Goal: Task Accomplishment & Management: Manage account settings

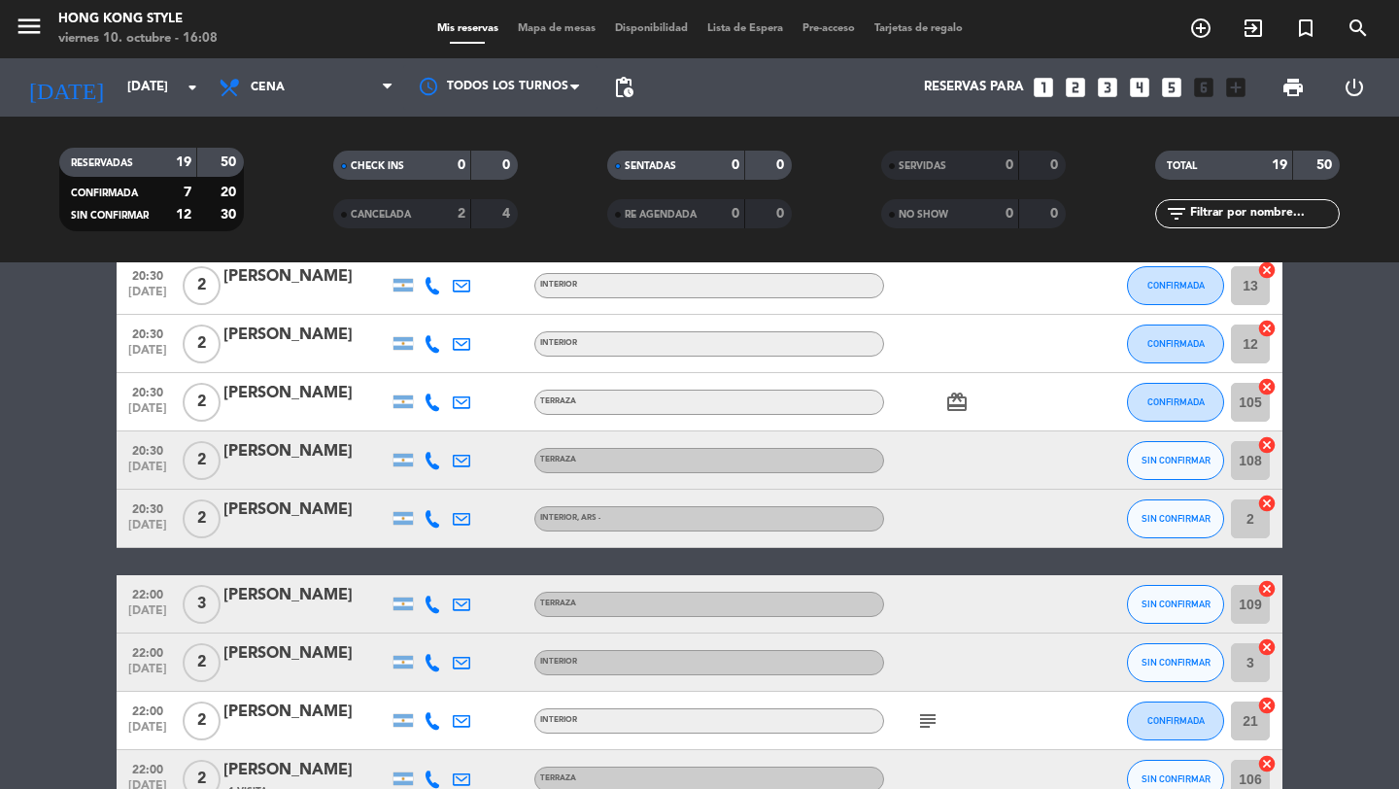
scroll to position [849, 0]
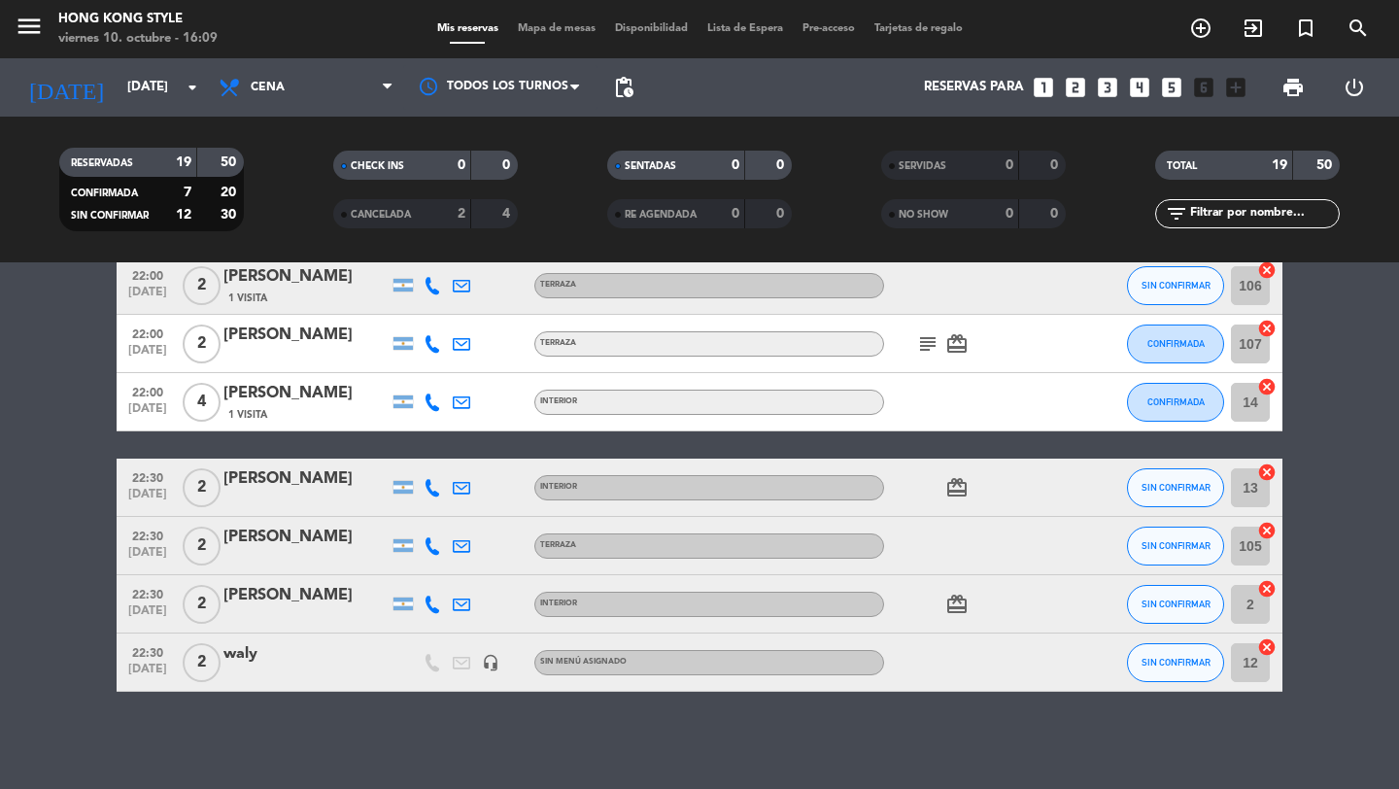
click at [568, 34] on span "Mapa de mesas" at bounding box center [556, 28] width 97 height 11
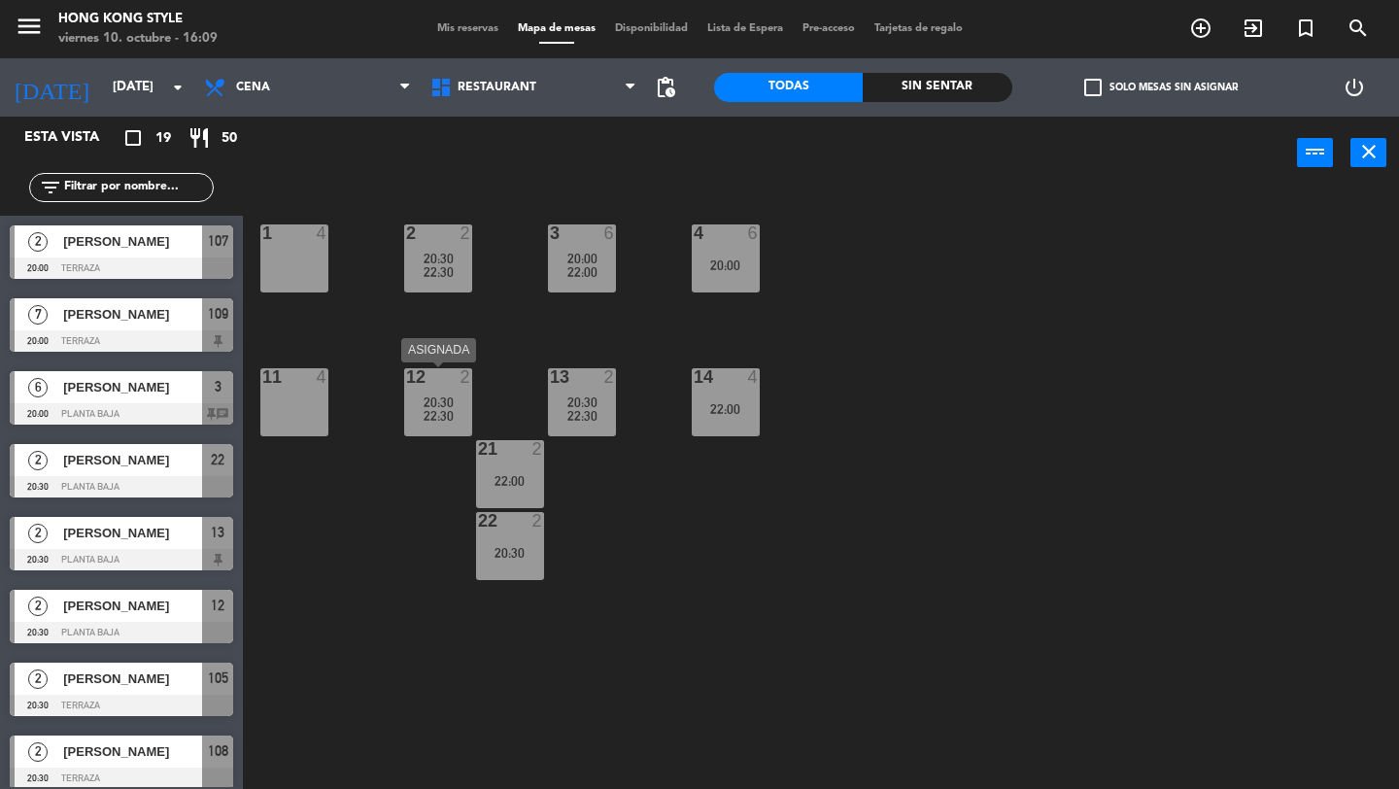
click at [445, 404] on span "20:30" at bounding box center [438, 402] width 30 height 16
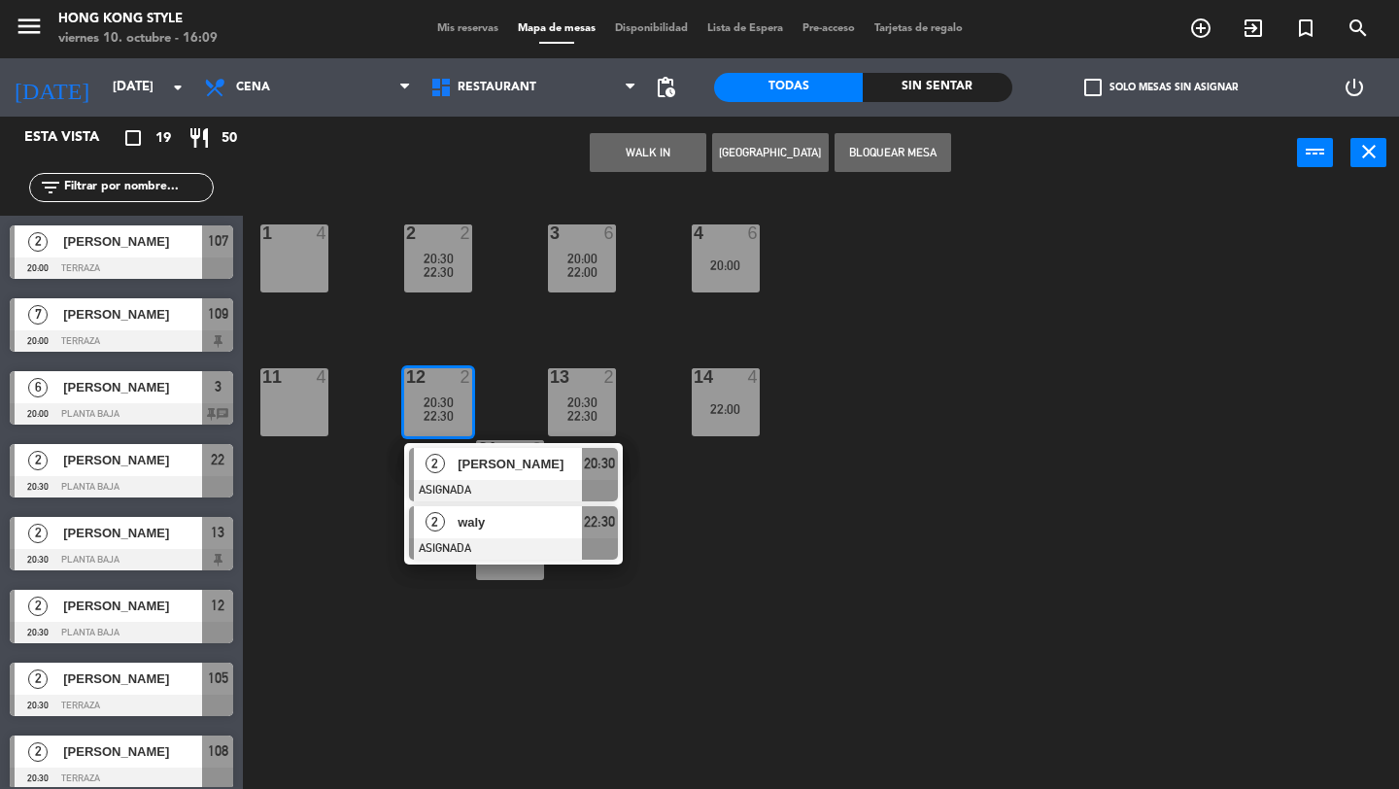
click at [490, 530] on span "waly" at bounding box center [519, 522] width 124 height 20
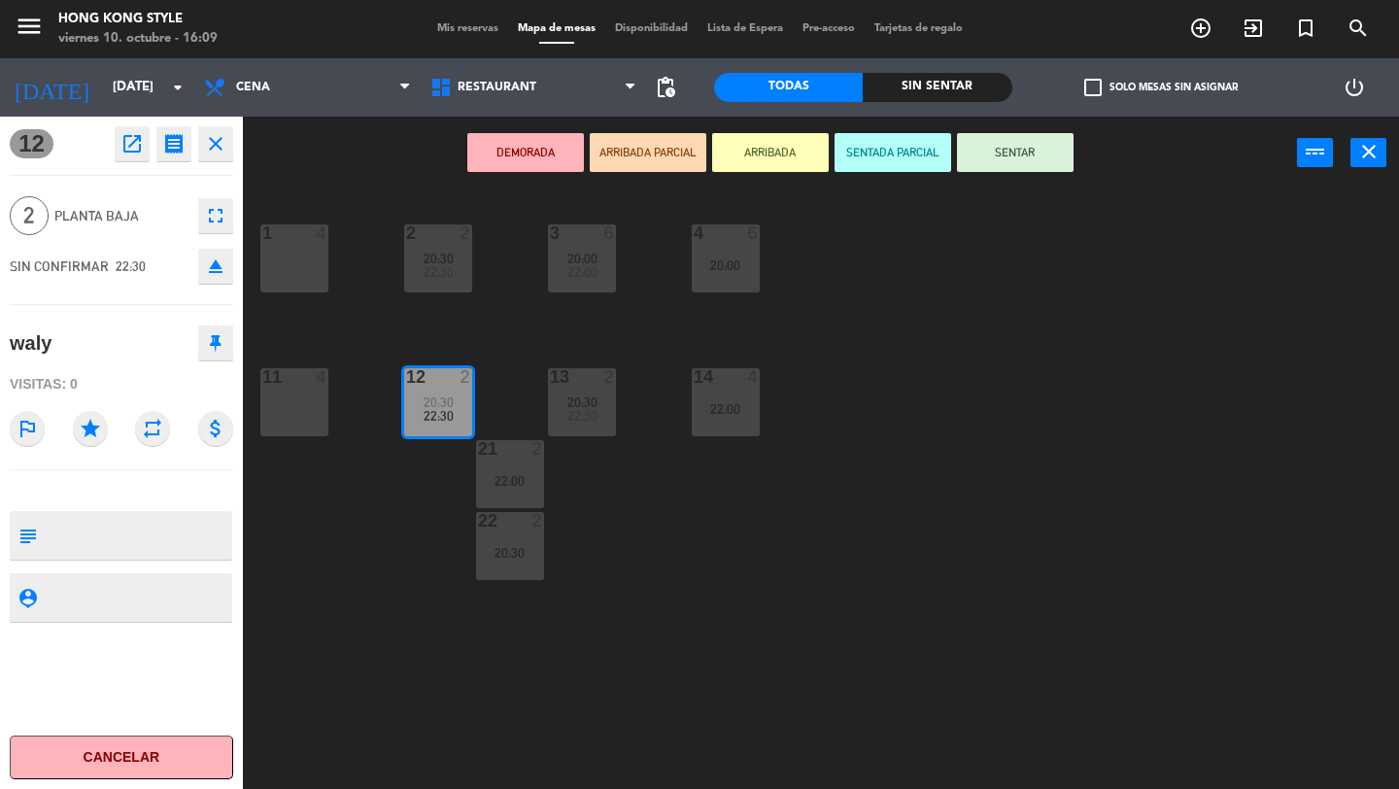
click at [443, 413] on span "22:30" at bounding box center [438, 416] width 30 height 16
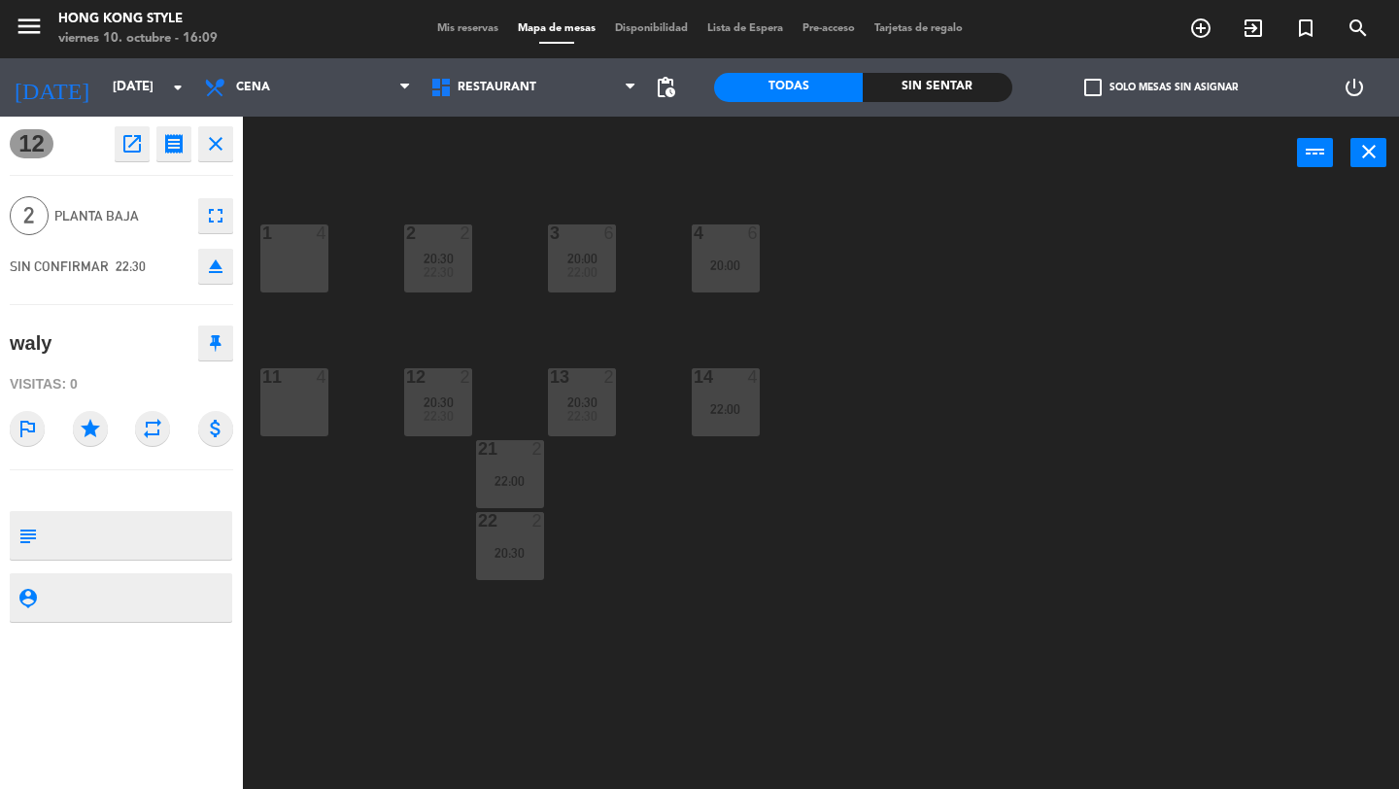
click at [443, 413] on span "22:30" at bounding box center [438, 416] width 30 height 16
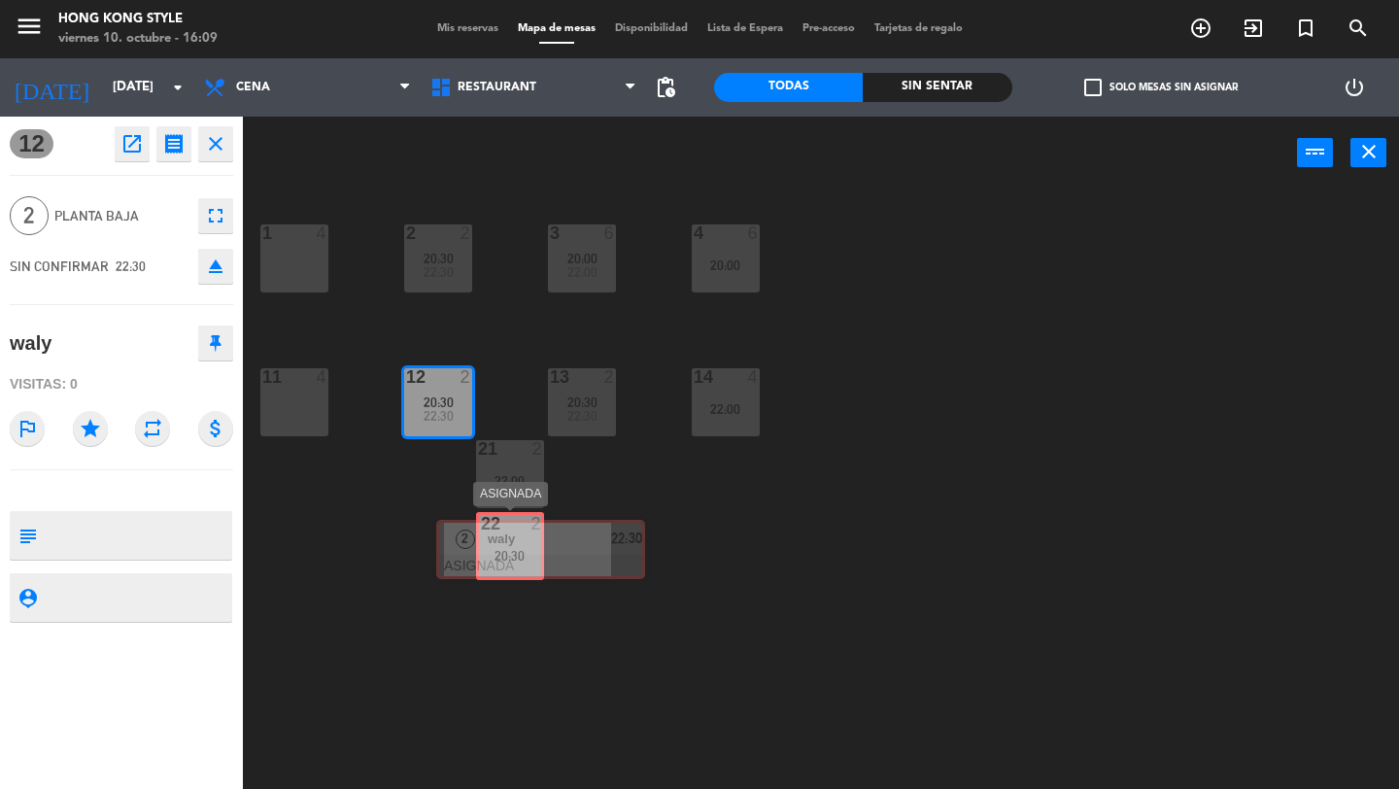
drag, startPoint x: 500, startPoint y: 535, endPoint x: 527, endPoint y: 549, distance: 30.4
click at [527, 549] on div "1 4 2 2 20:30 22:30 3 6 20:00 22:00 4 6 20:00 11 4 12 2 20:30 22:30 2 [PERSON_N…" at bounding box center [827, 488] width 1142 height 599
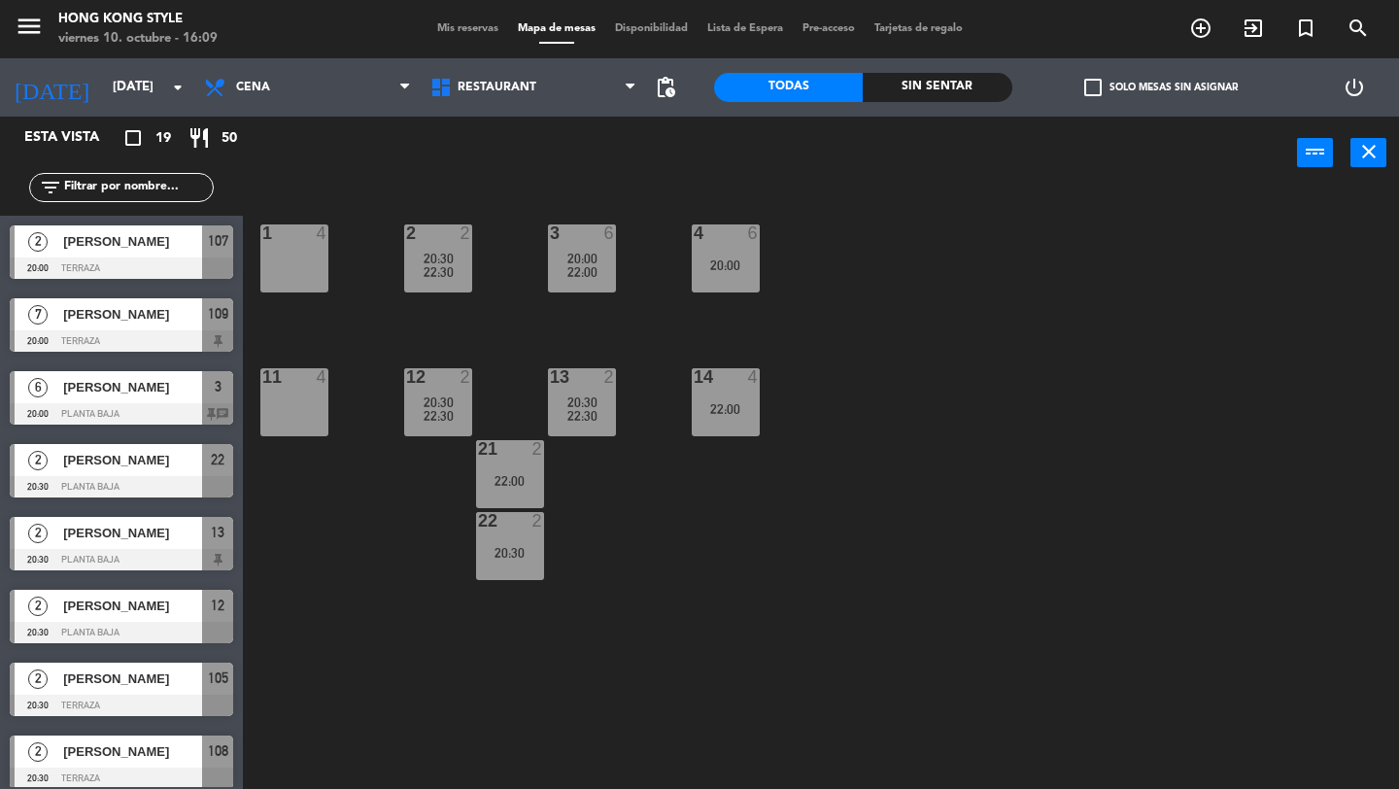
scroll to position [420, 0]
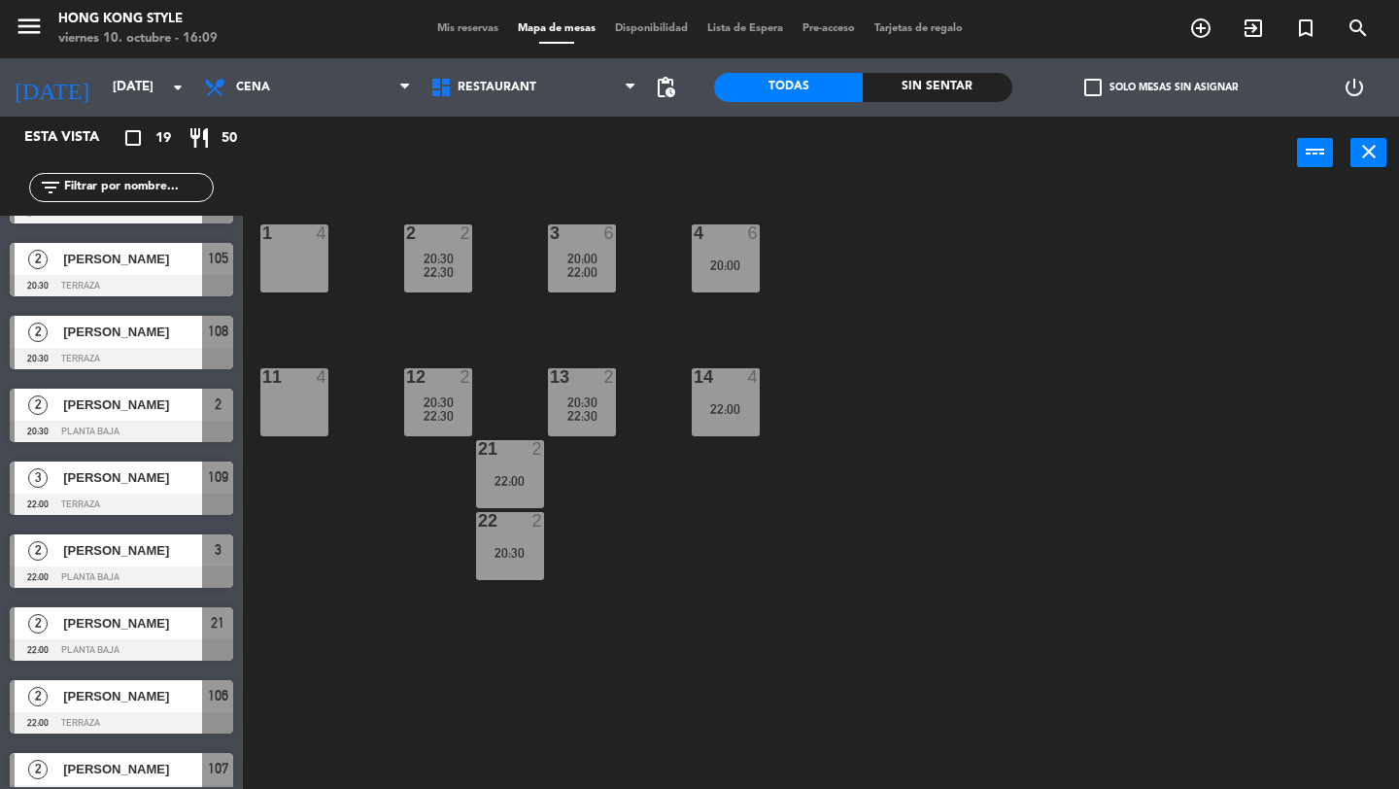
click at [436, 394] on span "20:30" at bounding box center [438, 402] width 30 height 16
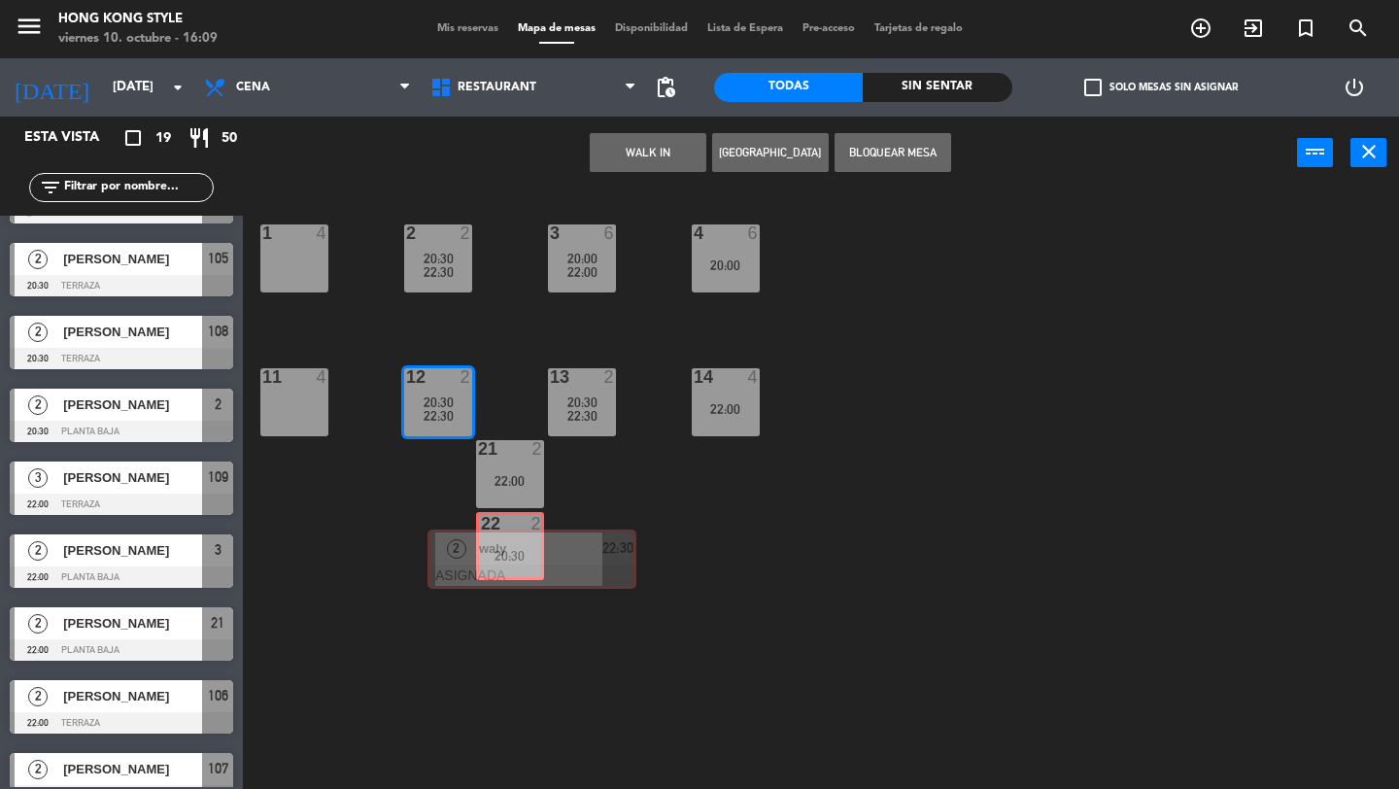
drag, startPoint x: 495, startPoint y: 521, endPoint x: 514, endPoint y: 545, distance: 30.5
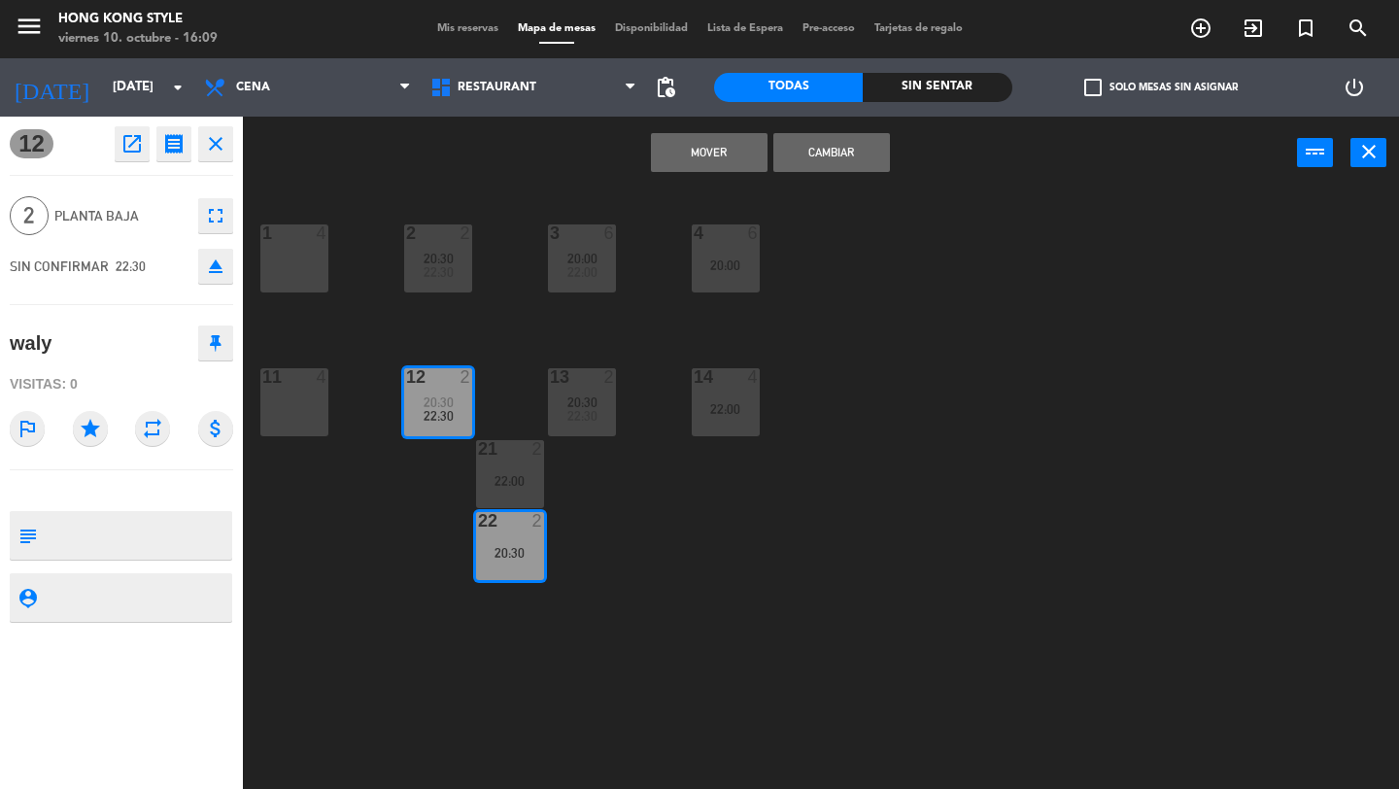
click at [726, 156] on button "Mover" at bounding box center [709, 152] width 117 height 39
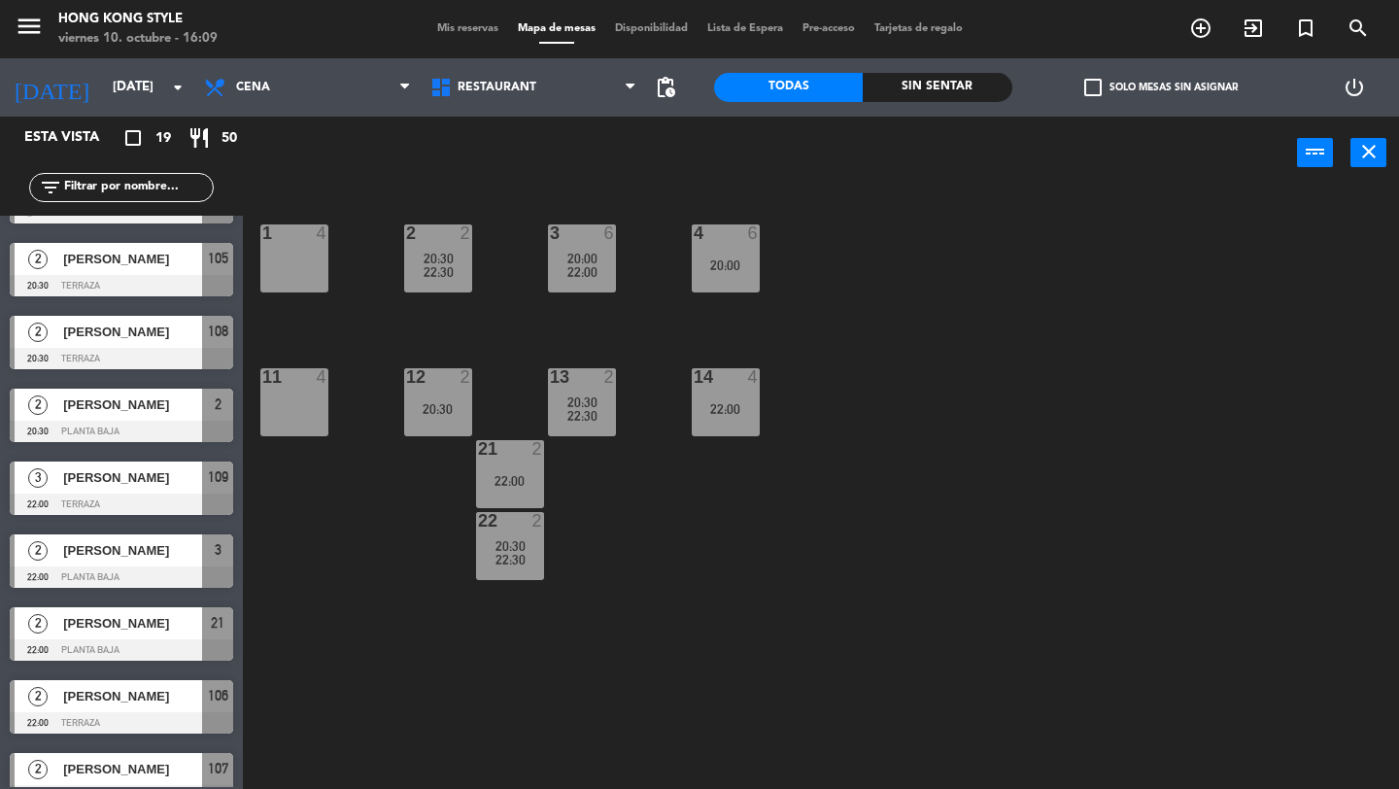
click at [802, 523] on div "1 4 2 2 20:30 22:30 3 6 20:00 22:00 4 6 20:00 11 4 12 2 20:30 13 2 20:30 22:30 …" at bounding box center [827, 488] width 1142 height 599
click at [453, 30] on span "Mis reservas" at bounding box center [467, 28] width 81 height 11
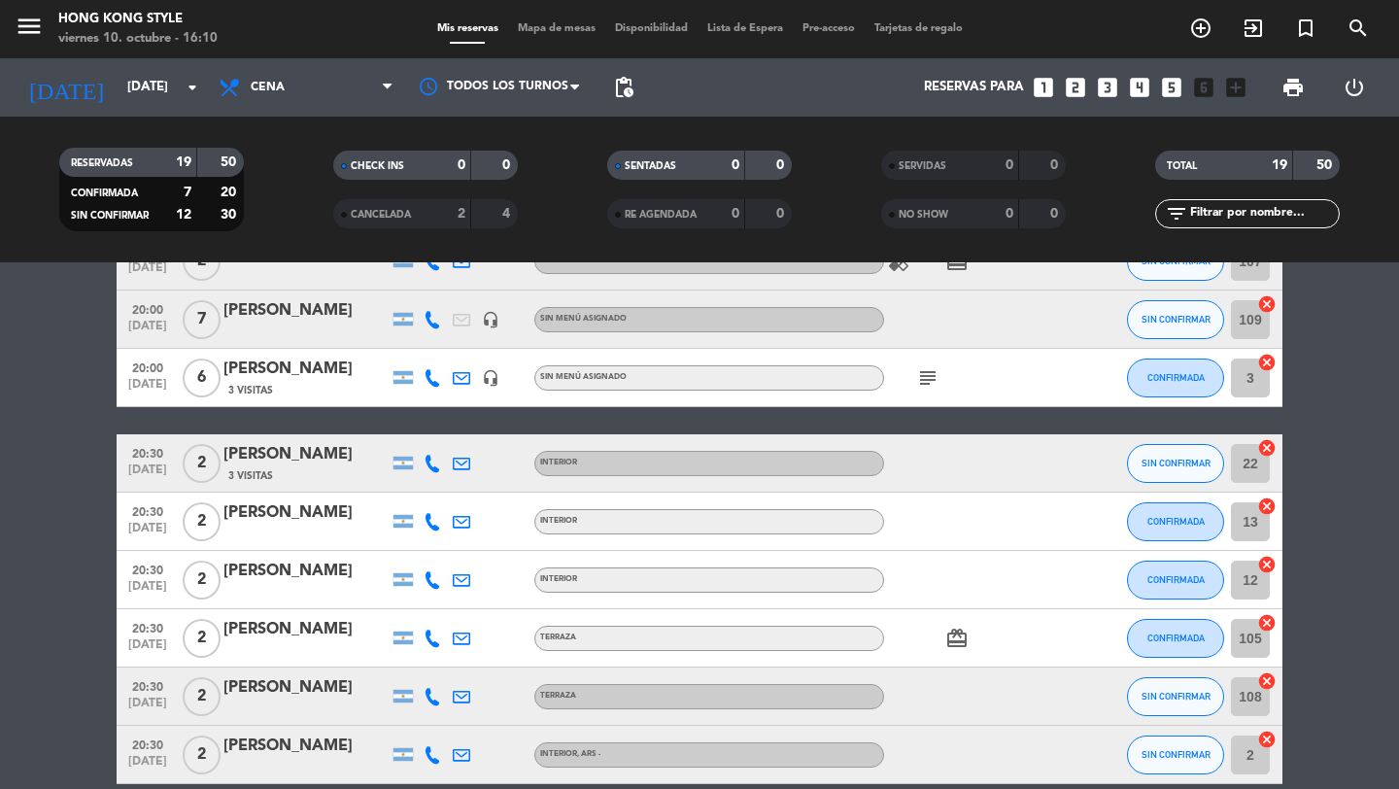
scroll to position [118, 0]
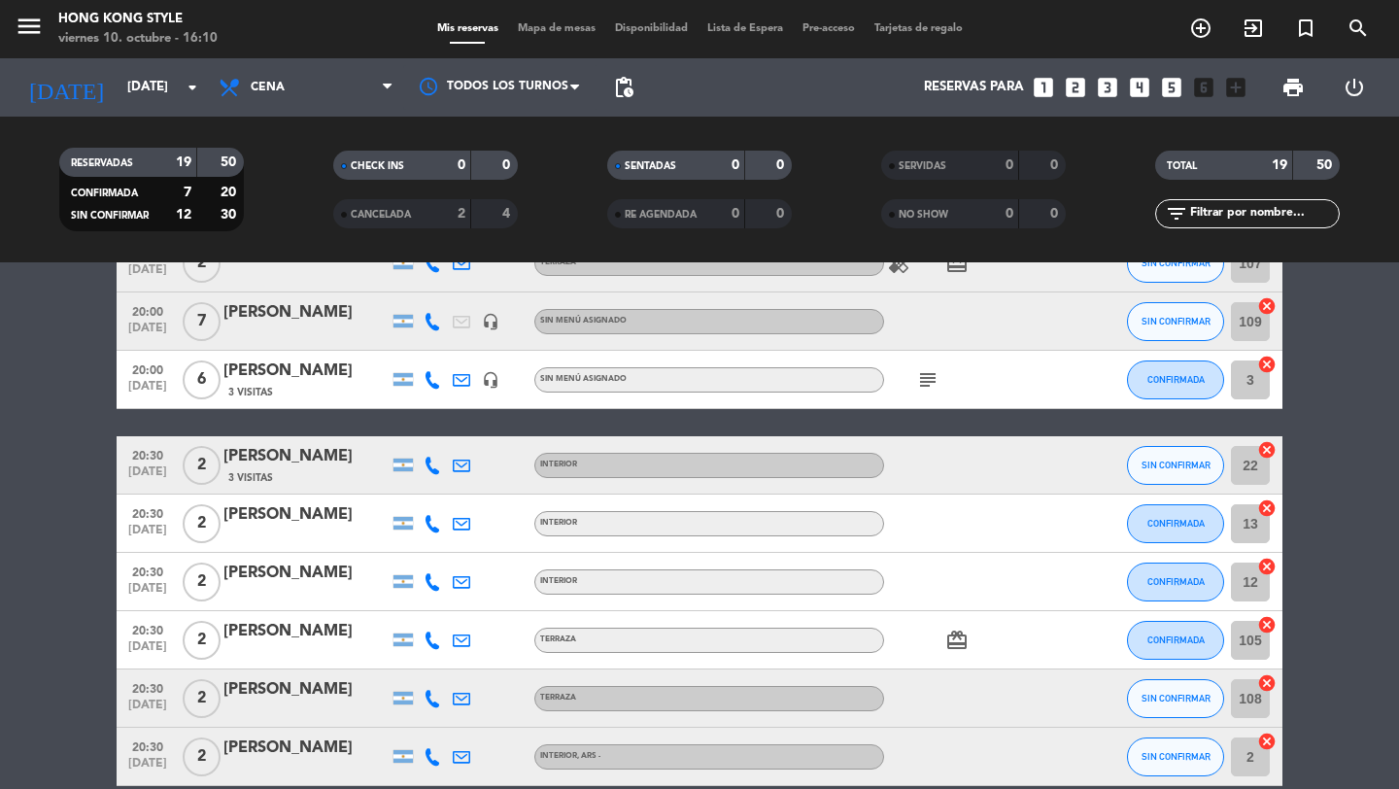
click at [923, 376] on icon "subject" at bounding box center [927, 379] width 23 height 23
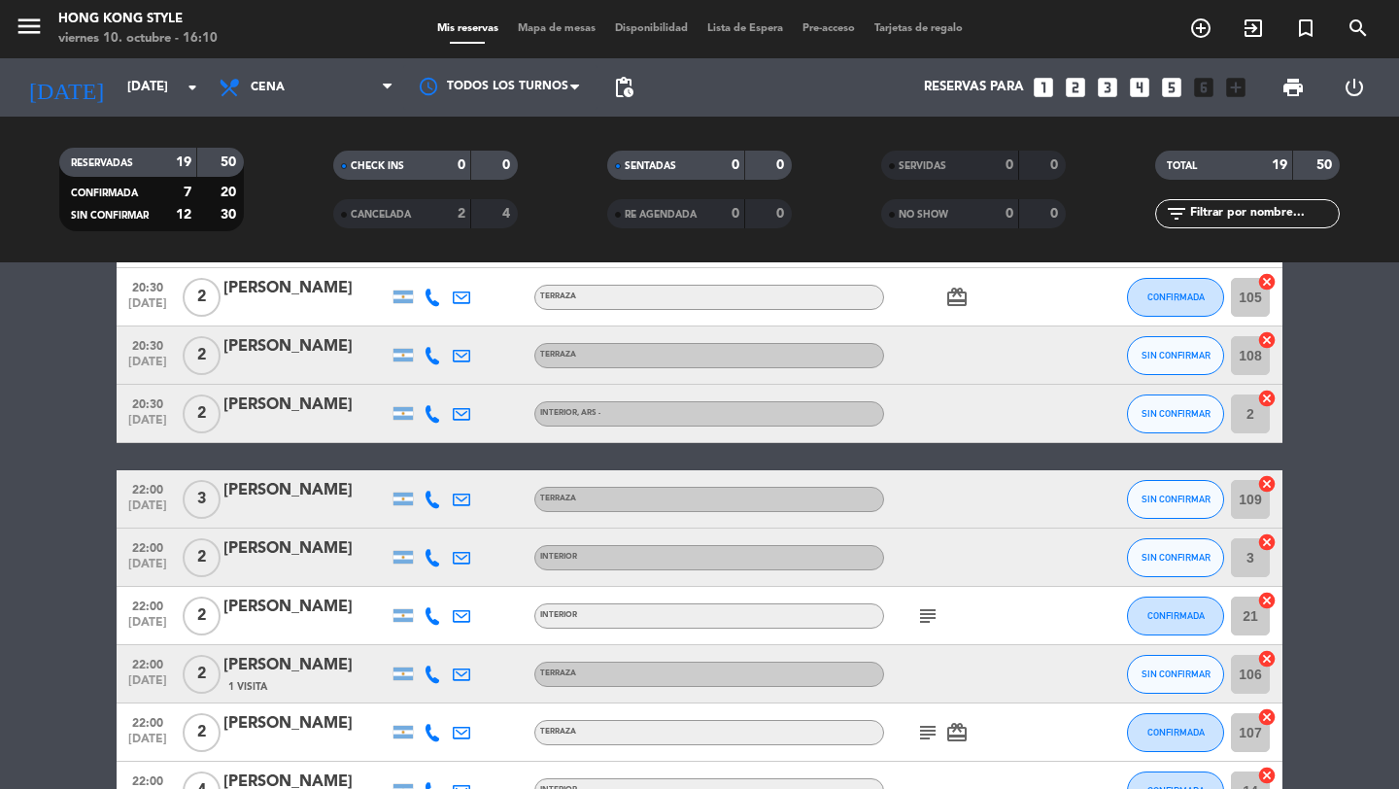
scroll to position [471, 0]
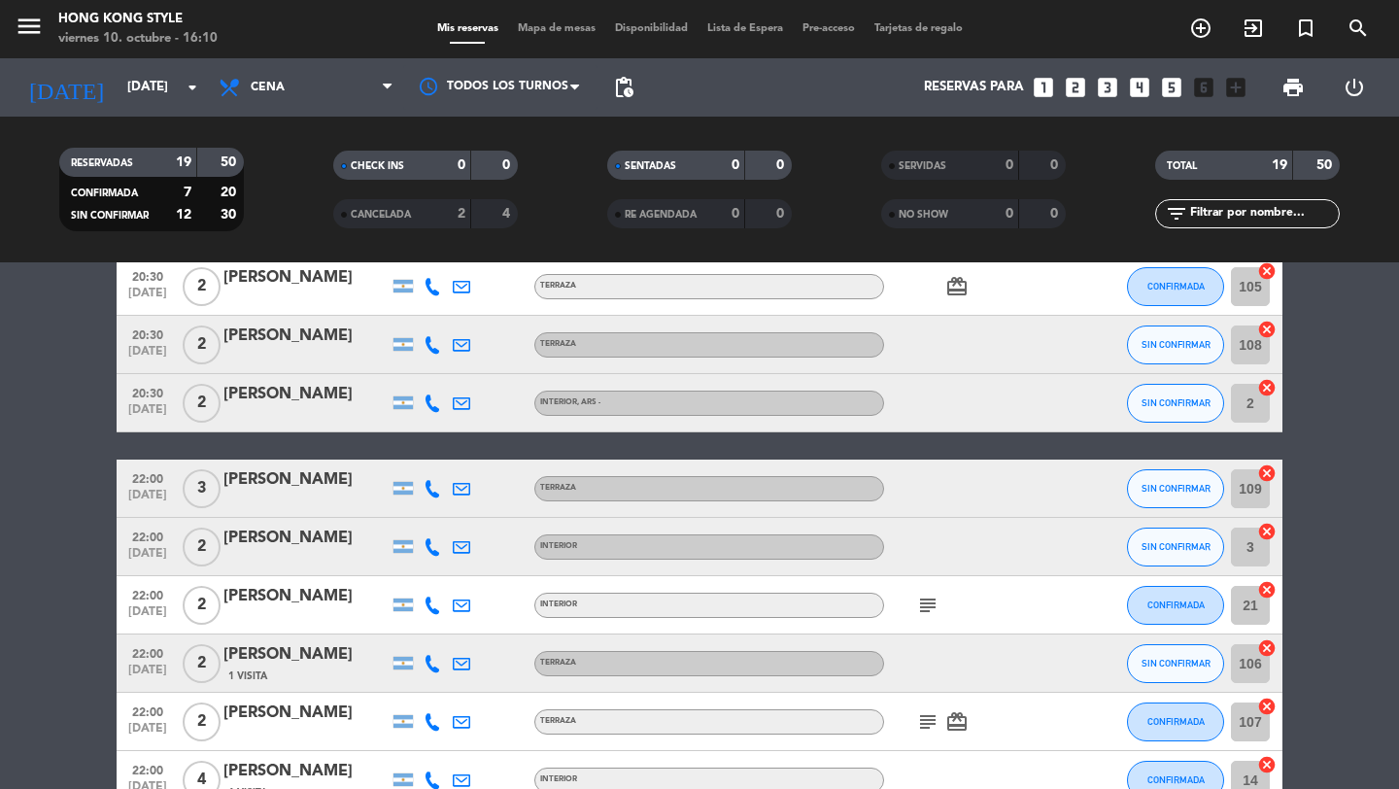
click at [921, 611] on icon "subject" at bounding box center [927, 604] width 23 height 23
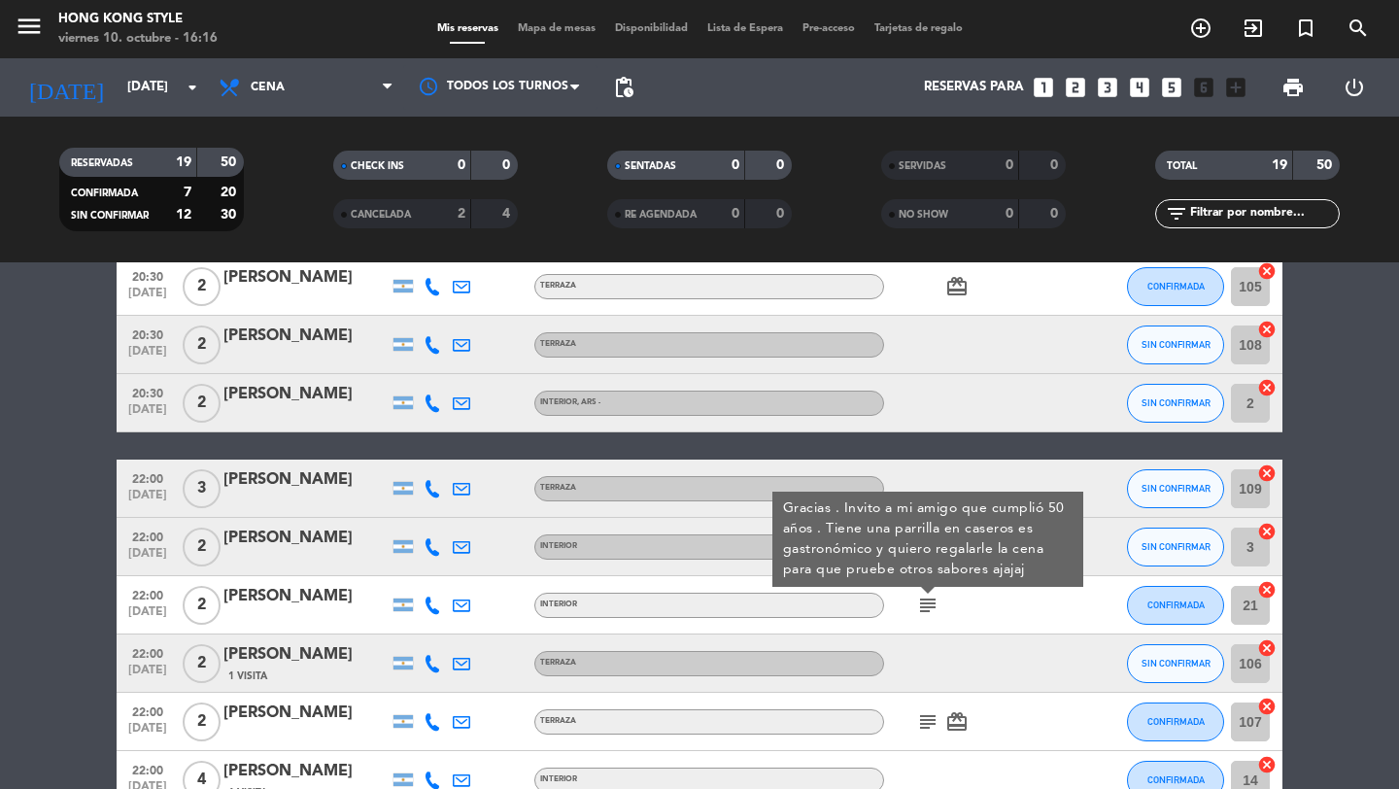
click at [1310, 549] on bookings-row "20:00 [DATE] 2 [PERSON_NAME] TERRAZA healing card_giftcard SIN CONFIRMAR 107 ca…" at bounding box center [699, 475] width 1399 height 1189
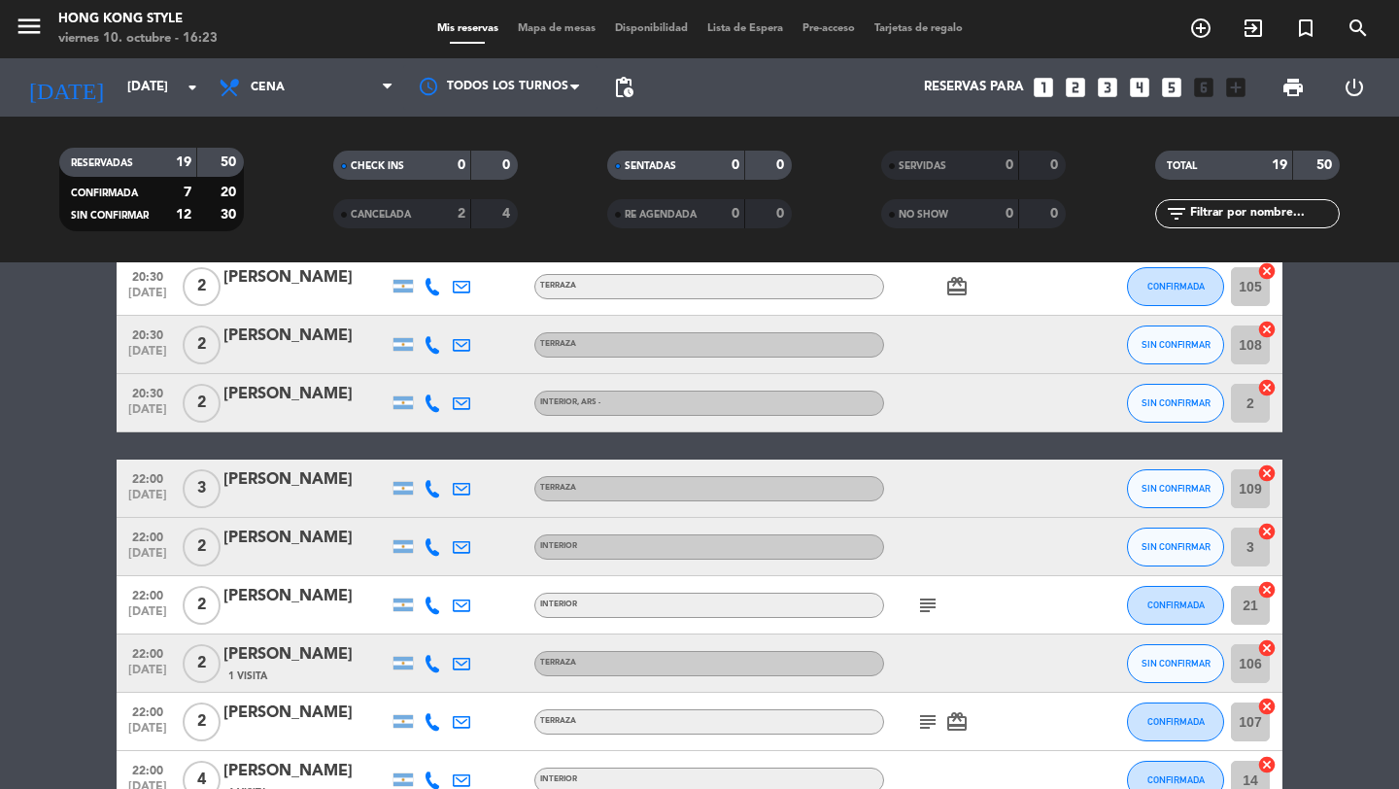
click at [929, 602] on icon "subject" at bounding box center [927, 604] width 23 height 23
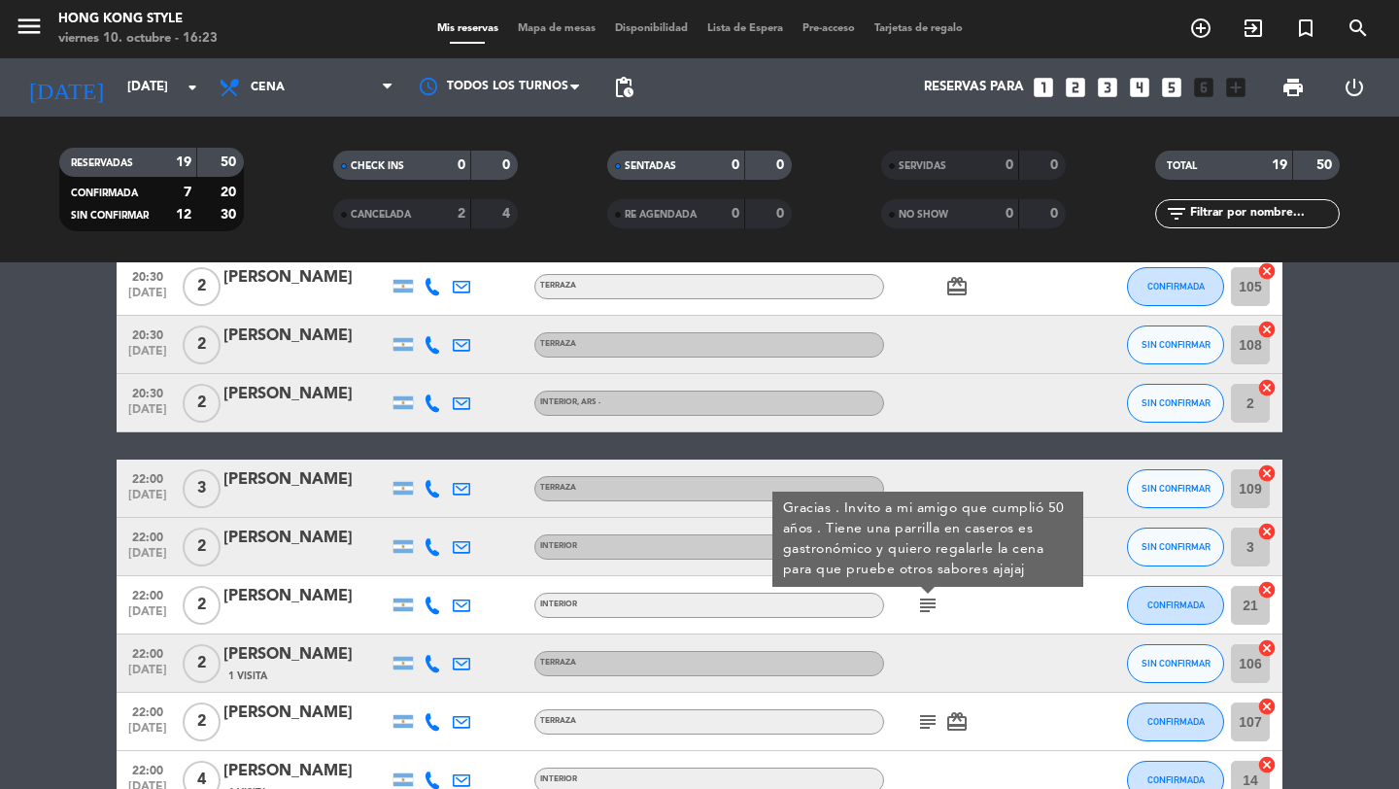
click at [931, 721] on icon "subject" at bounding box center [927, 721] width 23 height 23
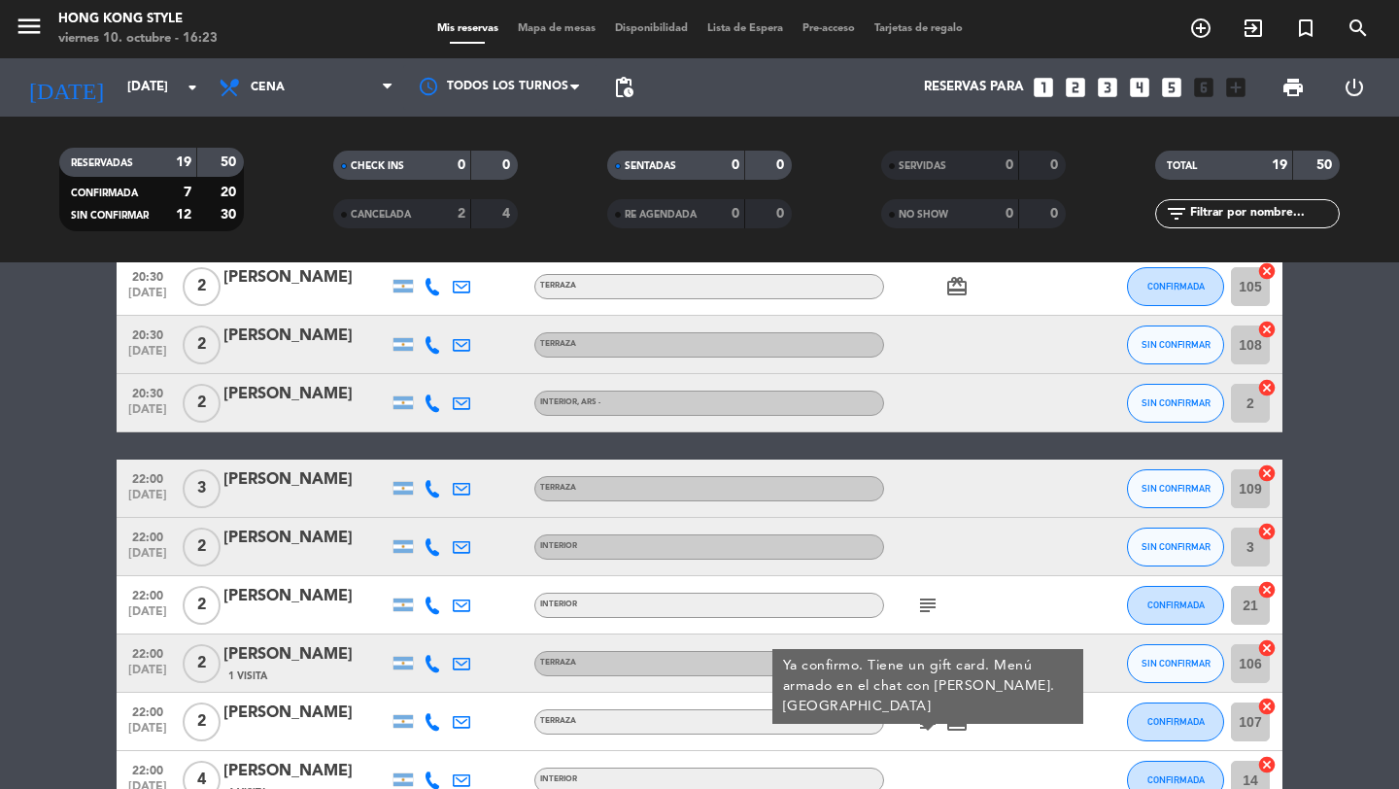
click at [929, 605] on icon "subject" at bounding box center [927, 604] width 23 height 23
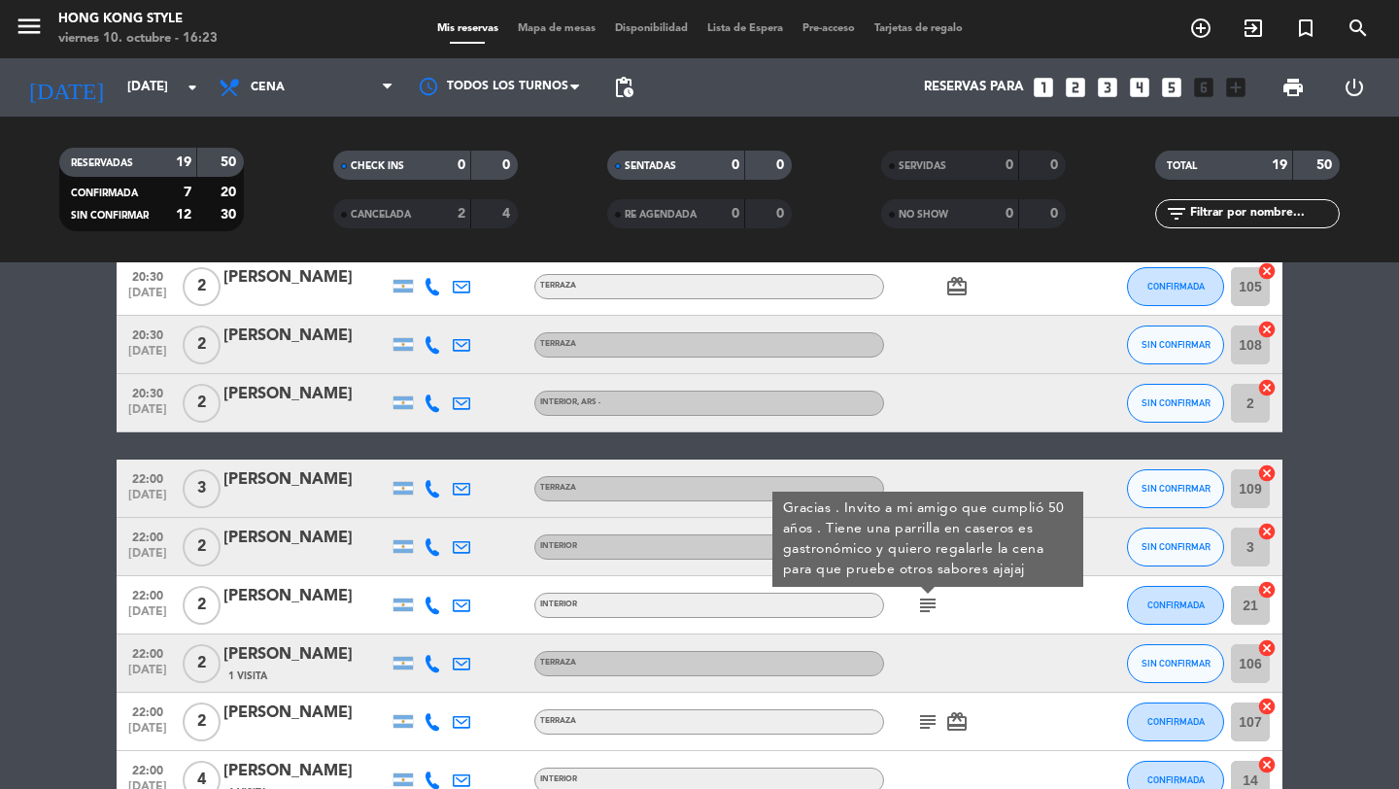
click at [924, 725] on icon "subject" at bounding box center [927, 721] width 23 height 23
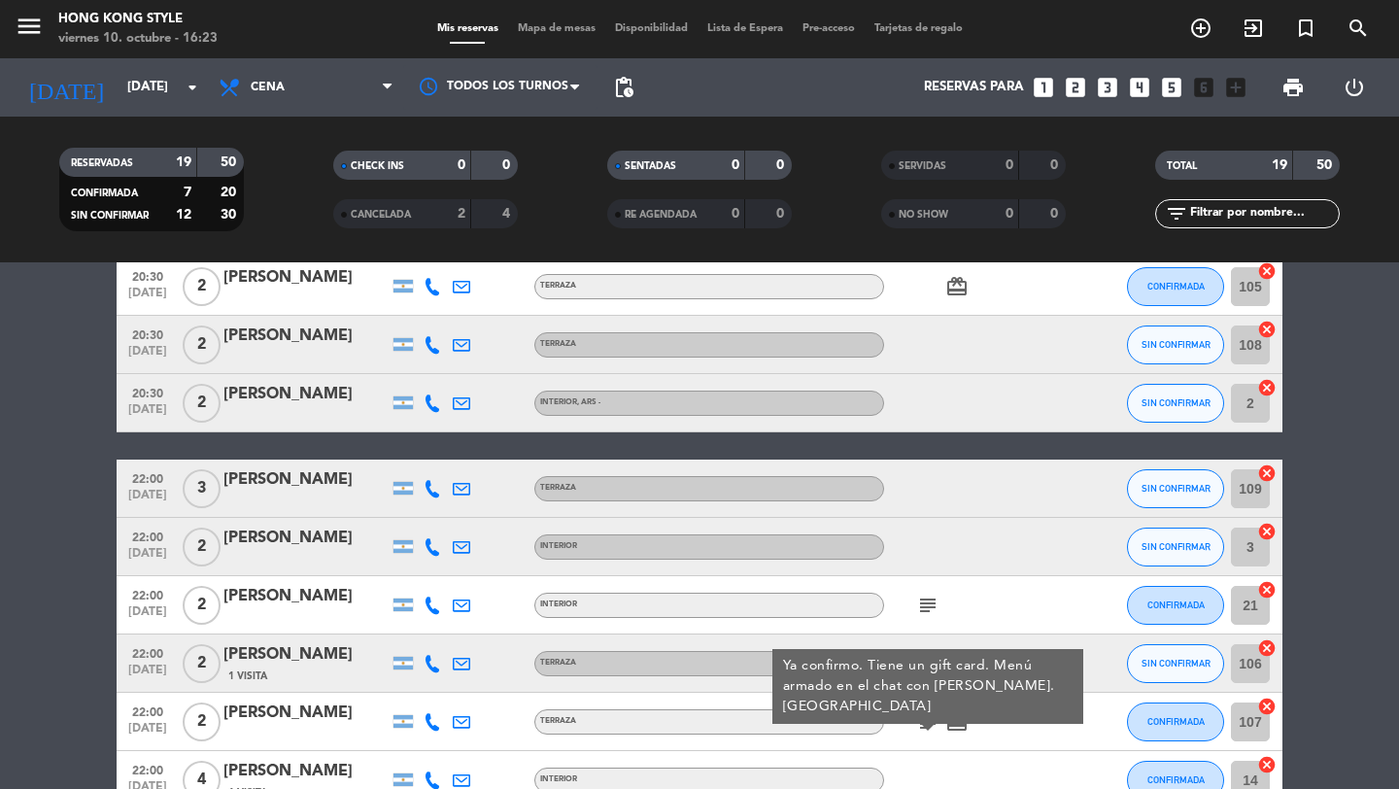
click at [1318, 459] on bookings-row "20:00 [DATE] 2 [PERSON_NAME] TERRAZA healing card_giftcard SIN CONFIRMAR 107 ca…" at bounding box center [699, 475] width 1399 height 1189
